Goal: Navigation & Orientation: Find specific page/section

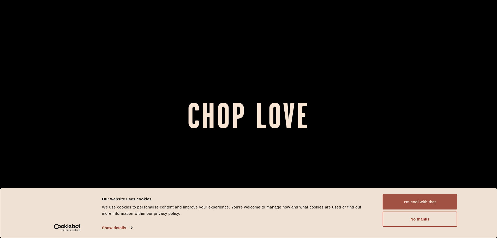
click at [412, 206] on button "I'm cool with that" at bounding box center [420, 201] width 75 height 15
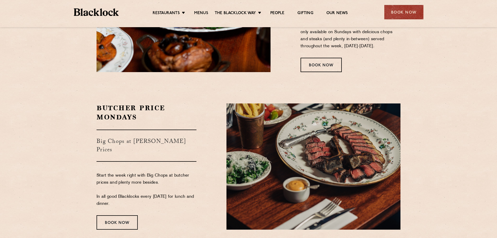
scroll to position [862, 0]
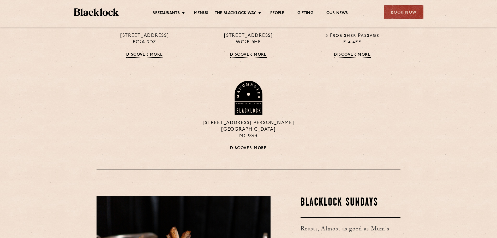
drag, startPoint x: 424, startPoint y: 142, endPoint x: 423, endPoint y: 87, distance: 55.1
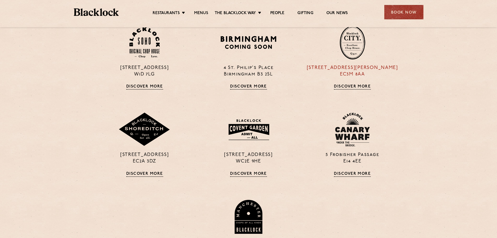
drag, startPoint x: 402, startPoint y: 92, endPoint x: 403, endPoint y: 71, distance: 21.2
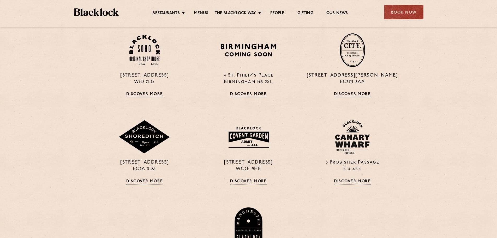
scroll to position [407, 0]
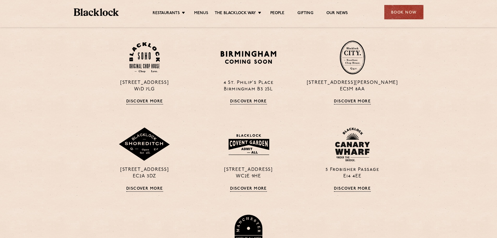
drag, startPoint x: 411, startPoint y: 125, endPoint x: 409, endPoint y: 117, distance: 8.5
click at [196, 13] on link "Menus" at bounding box center [201, 14] width 14 height 6
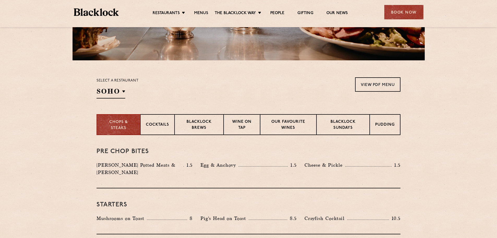
scroll to position [174, 0]
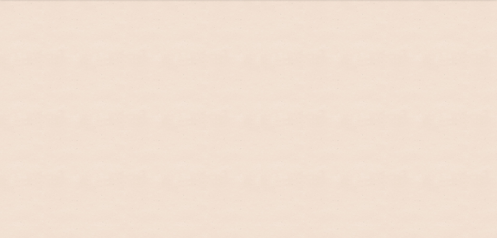
scroll to position [407, 0]
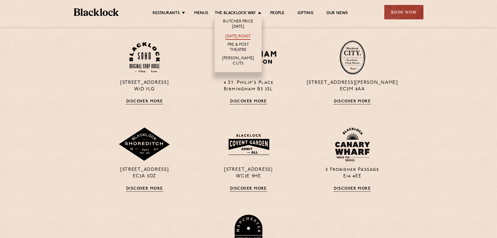
click at [242, 36] on link "[DATE] Roast" at bounding box center [238, 37] width 25 height 6
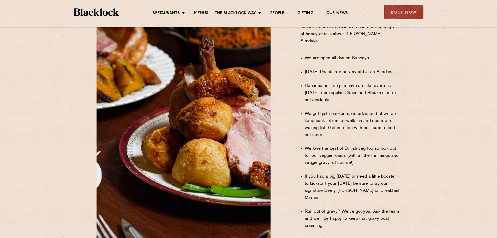
scroll to position [479, 0]
